Goal: Check status: Check status

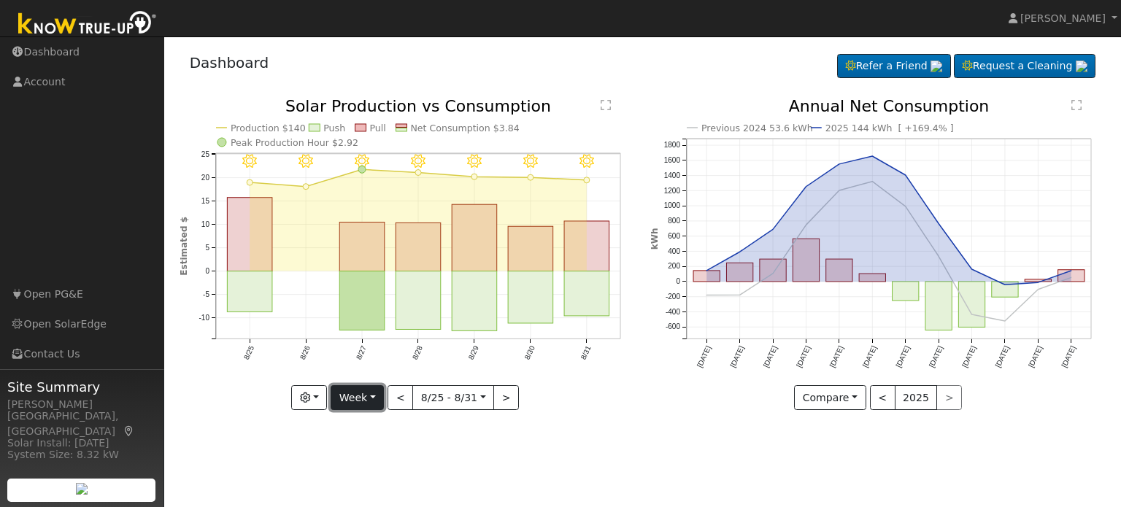
click at [384, 401] on button "Week" at bounding box center [357, 397] width 53 height 25
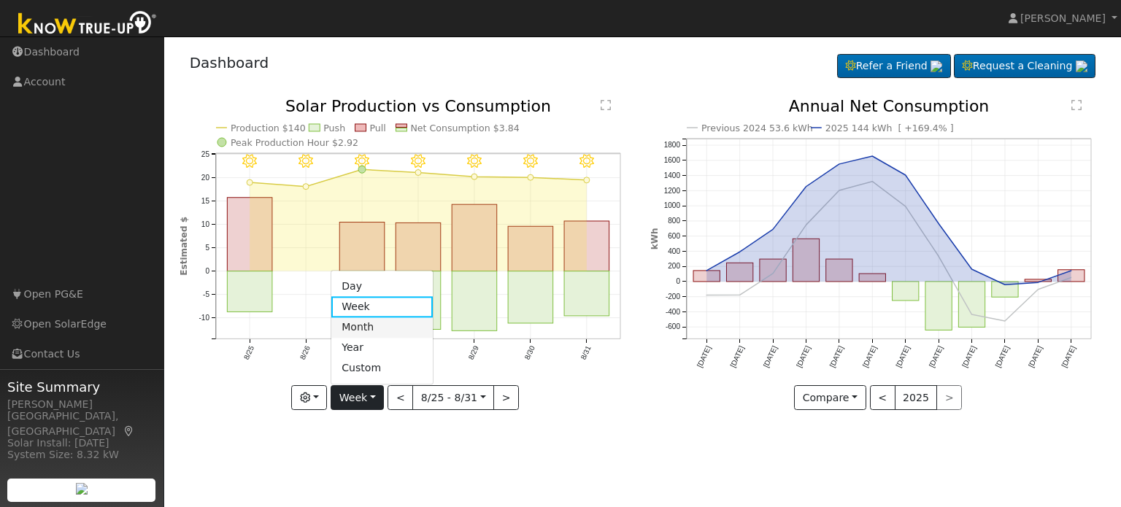
click at [367, 323] on link "Month" at bounding box center [381, 327] width 101 height 20
click at [0, 0] on div at bounding box center [0, 0] width 0 height 0
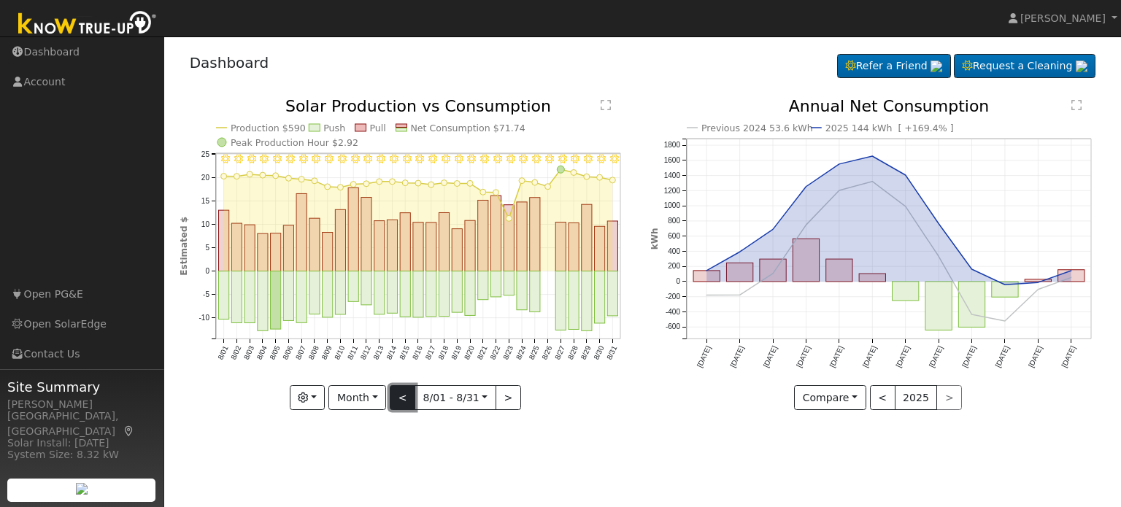
click at [400, 393] on button "<" at bounding box center [403, 397] width 26 height 25
click at [0, 0] on div at bounding box center [0, 0] width 0 height 0
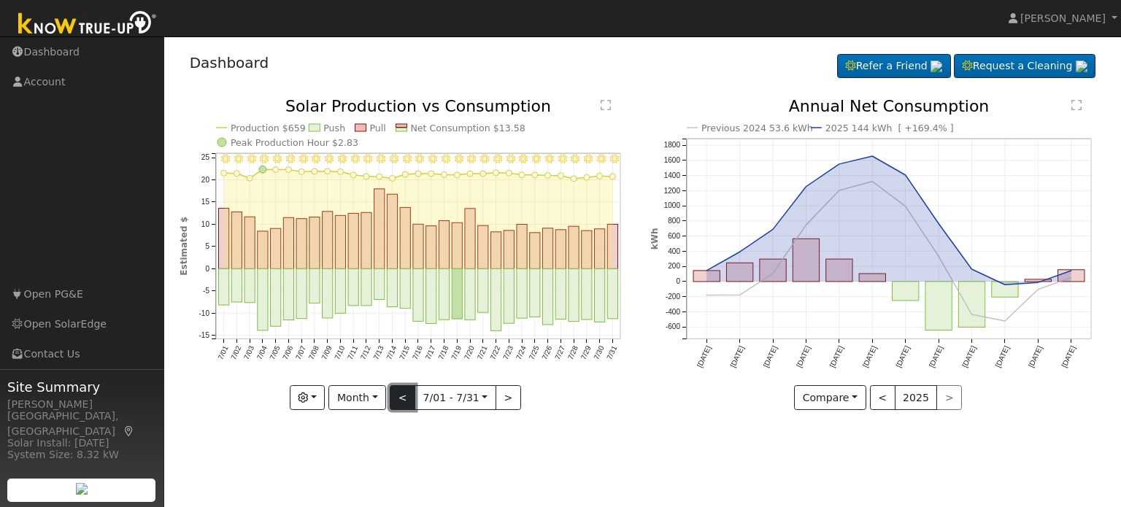
click at [400, 393] on button "<" at bounding box center [403, 397] width 26 height 25
click at [0, 0] on div at bounding box center [0, 0] width 0 height 0
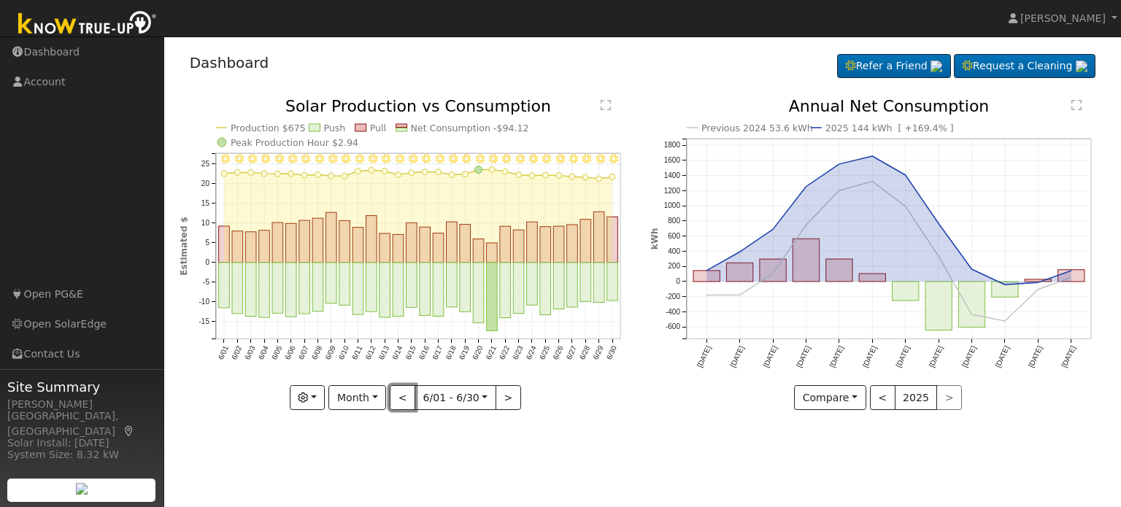
click at [403, 402] on button "<" at bounding box center [403, 397] width 26 height 25
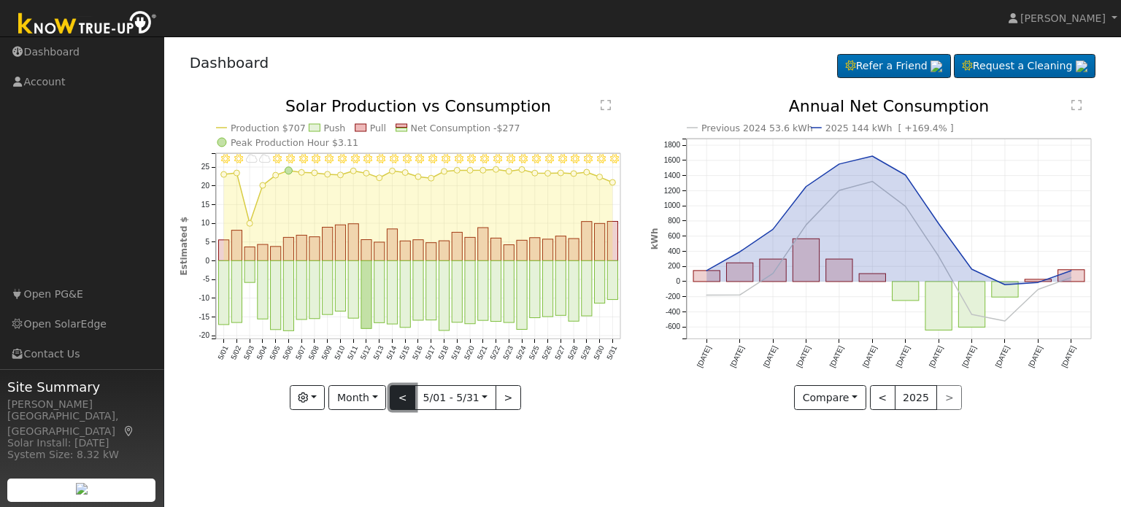
click at [408, 396] on button "<" at bounding box center [403, 397] width 26 height 25
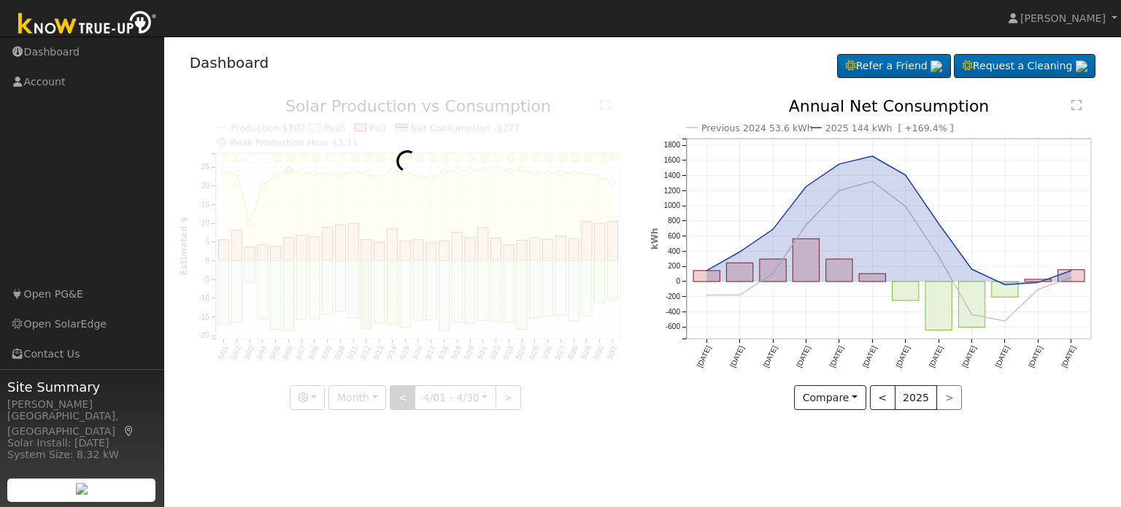
click at [408, 396] on div at bounding box center [407, 255] width 455 height 312
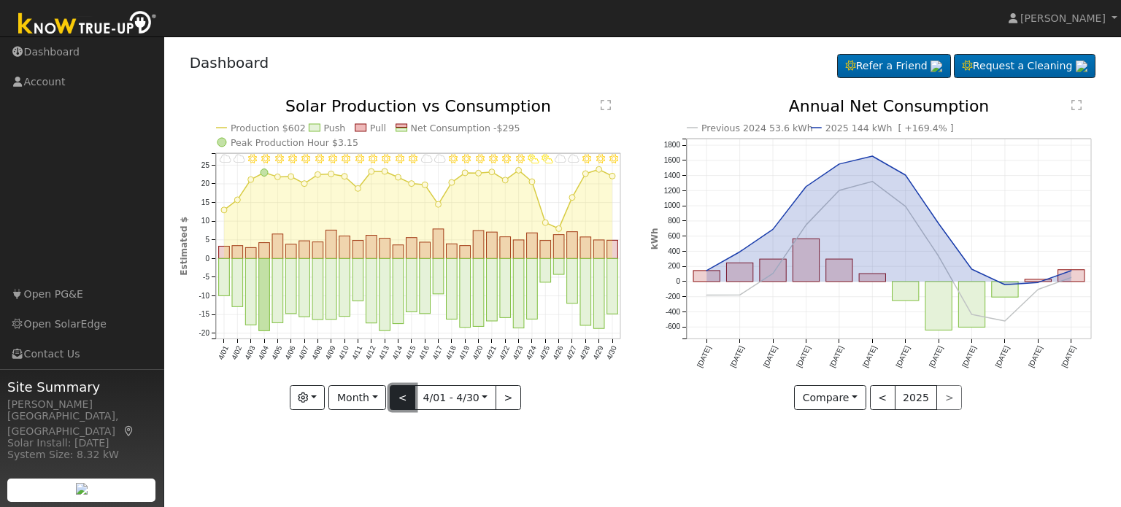
click at [402, 398] on button "<" at bounding box center [403, 397] width 26 height 25
type input "[DATE]"
click at [0, 0] on div at bounding box center [0, 0] width 0 height 0
